Goal: Task Accomplishment & Management: Manage account settings

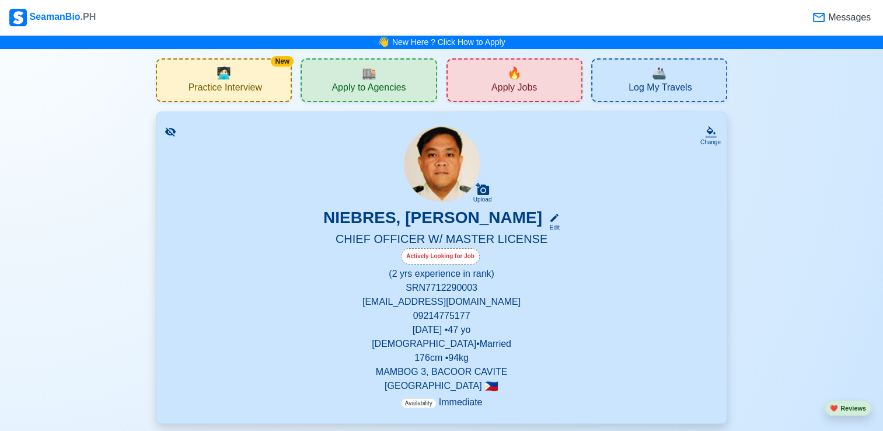
click at [544, 90] on div "🔥 Apply Jobs" at bounding box center [514, 80] width 136 height 44
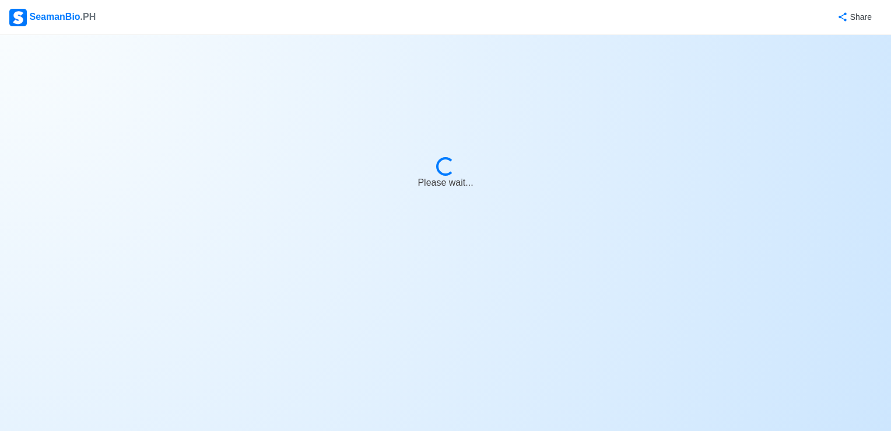
select select "Chief Officer"
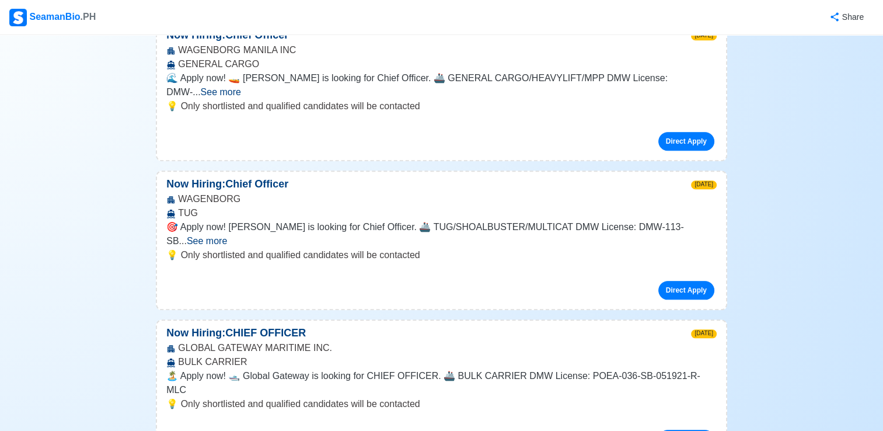
scroll to position [1167, 0]
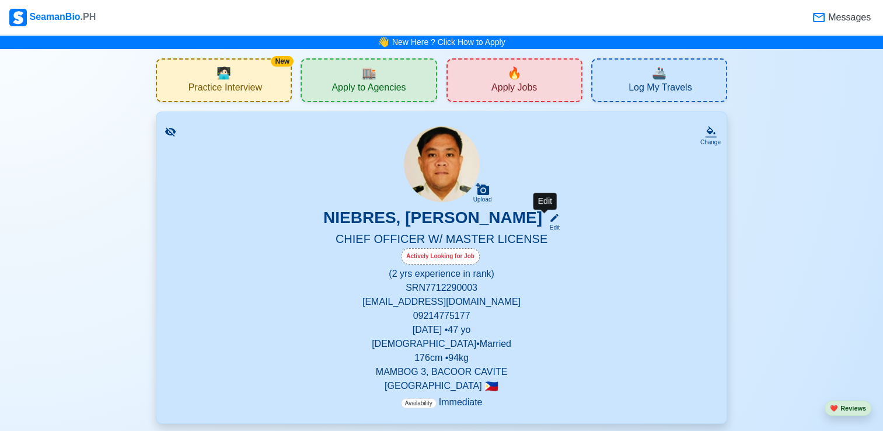
click at [550, 229] on div "Edit" at bounding box center [551, 227] width 15 height 9
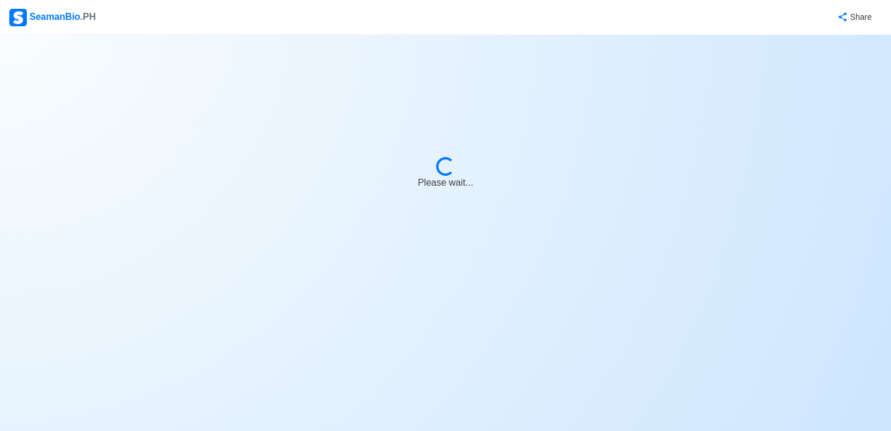
select select "Actively Looking for Job"
select select "Visible for Hiring"
select select "Married"
select select "[DEMOGRAPHIC_DATA]"
select select "PH"
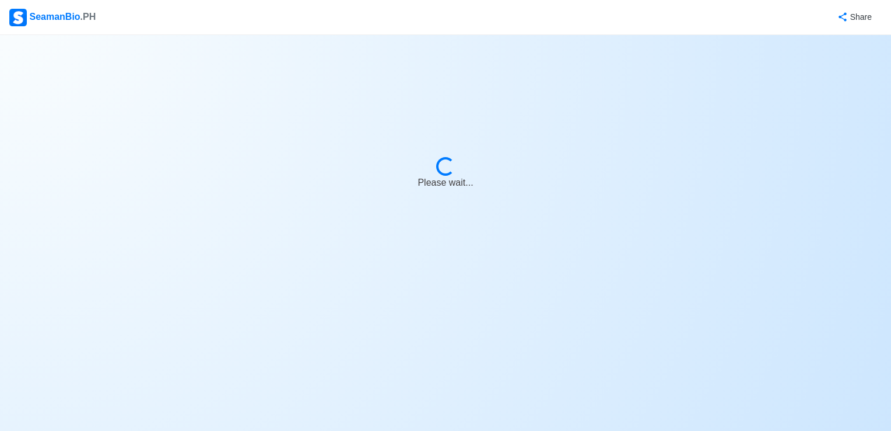
select select "2"
select select "0"
select select "4102416000000"
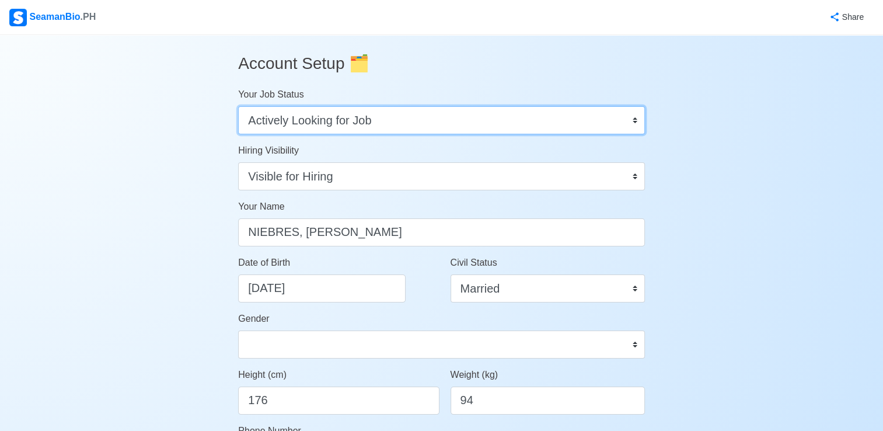
click at [351, 117] on select "Onboard Actively Looking for Job Not Looking for Job" at bounding box center [441, 120] width 407 height 28
select select "Not Looking for Job"
click at [238, 106] on select "Onboard Actively Looking for Job Not Looking for Job" at bounding box center [441, 120] width 407 height 28
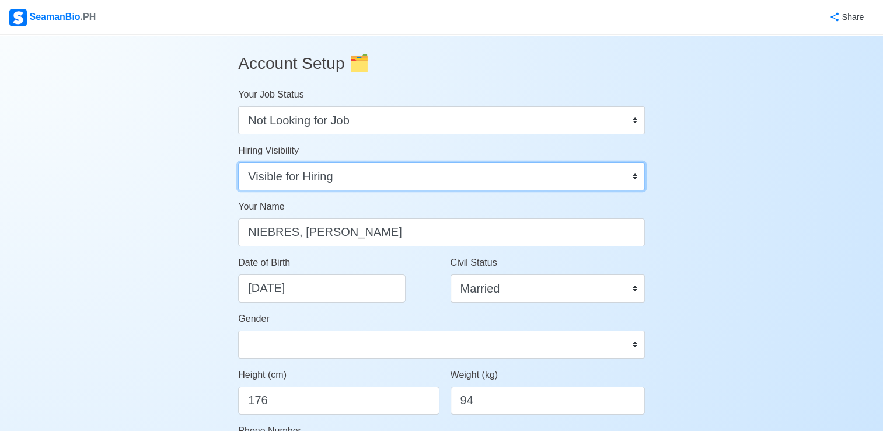
click at [350, 173] on select "Visible for Hiring Not Visible for Hiring" at bounding box center [441, 176] width 407 height 28
select select "Not Visible for Hiring"
click at [238, 162] on select "Visible for Hiring Not Visible for Hiring" at bounding box center [441, 176] width 407 height 28
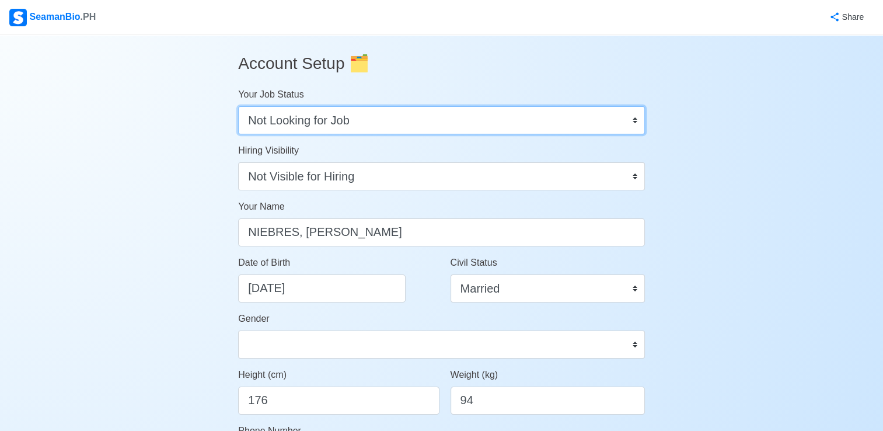
click at [308, 118] on select "Onboard Actively Looking for Job Not Looking for Job" at bounding box center [441, 120] width 407 height 28
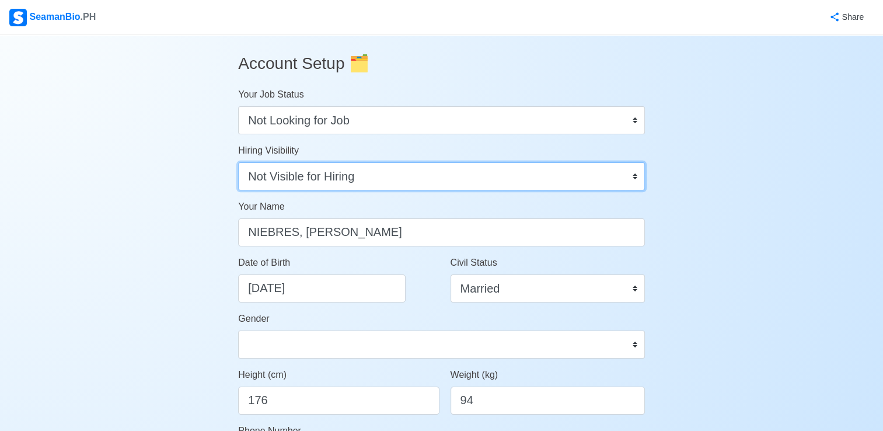
click at [288, 178] on select "Visible for Hiring Not Visible for Hiring" at bounding box center [441, 176] width 407 height 28
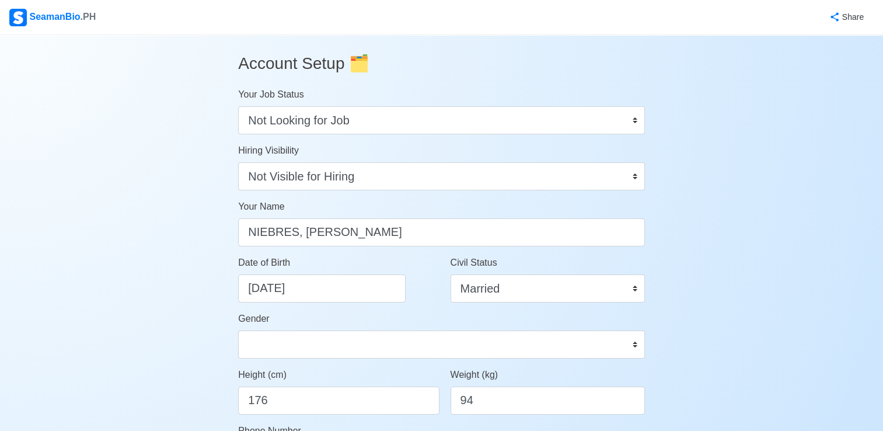
drag, startPoint x: 735, startPoint y: 111, endPoint x: 743, endPoint y: 104, distance: 10.8
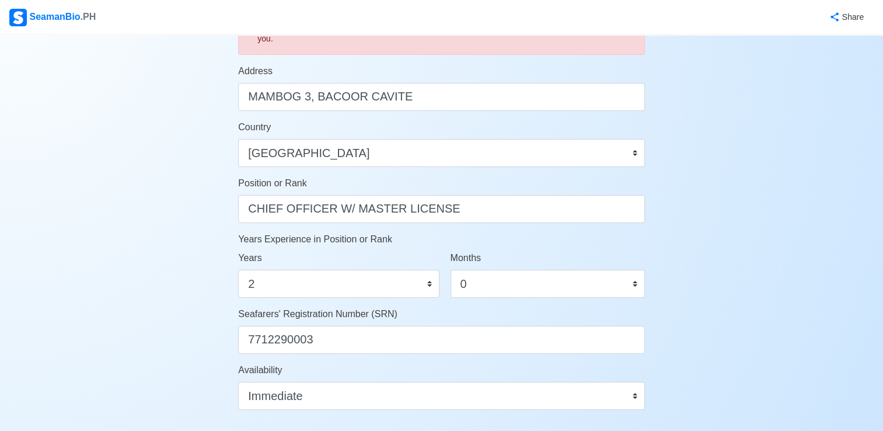
scroll to position [525, 0]
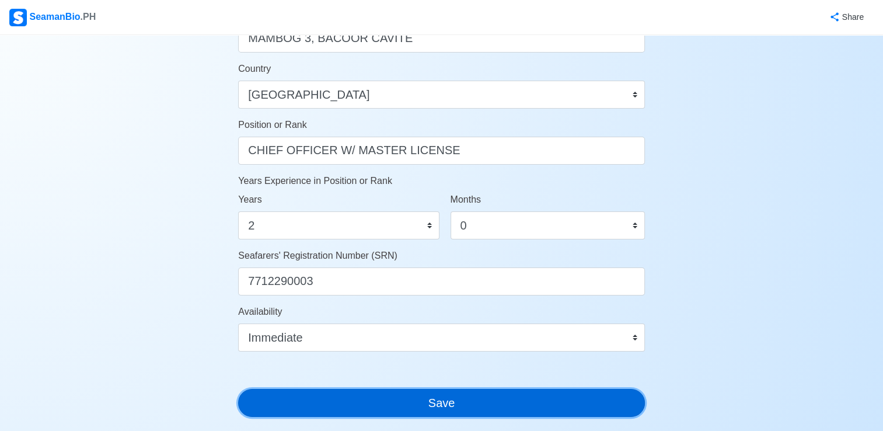
click at [439, 401] on button "Save" at bounding box center [441, 403] width 407 height 28
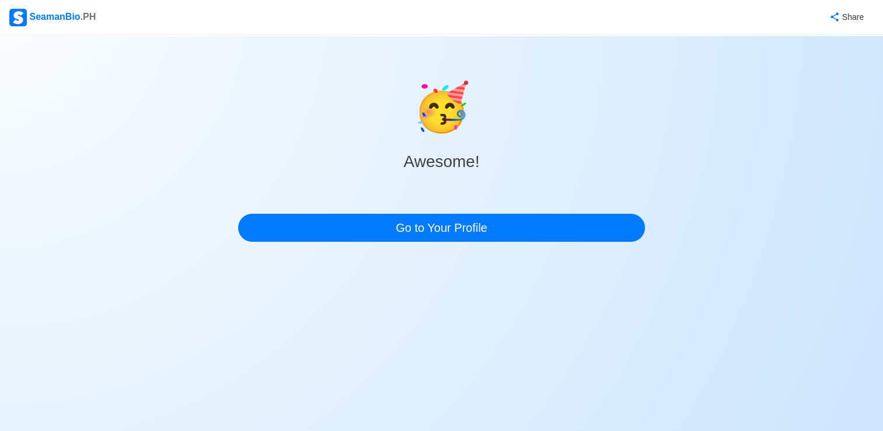
scroll to position [0, 0]
